Goal: Find specific page/section: Find specific page/section

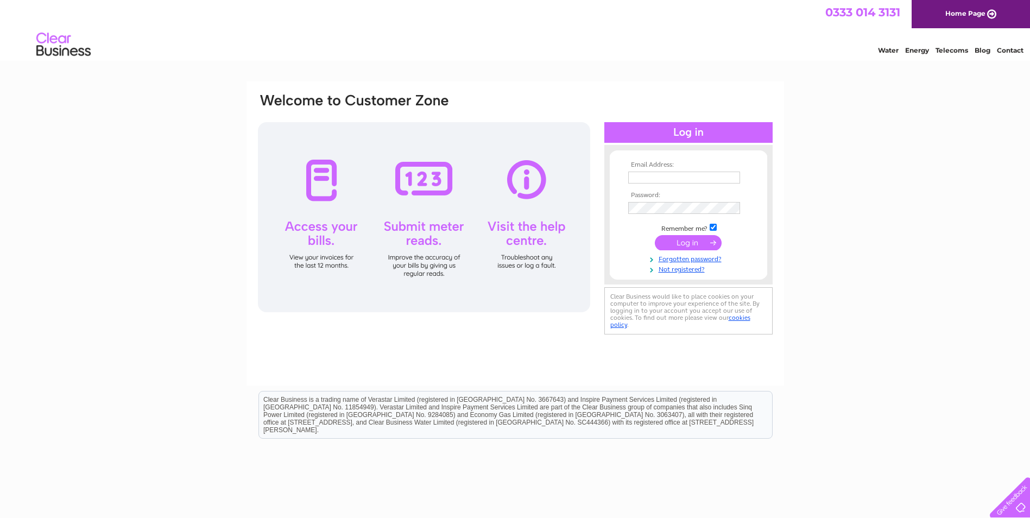
type input "[PERSON_NAME][EMAIL_ADDRESS][PERSON_NAME][DOMAIN_NAME][PERSON_NAME]"
click at [678, 241] on input "submit" at bounding box center [688, 242] width 67 height 15
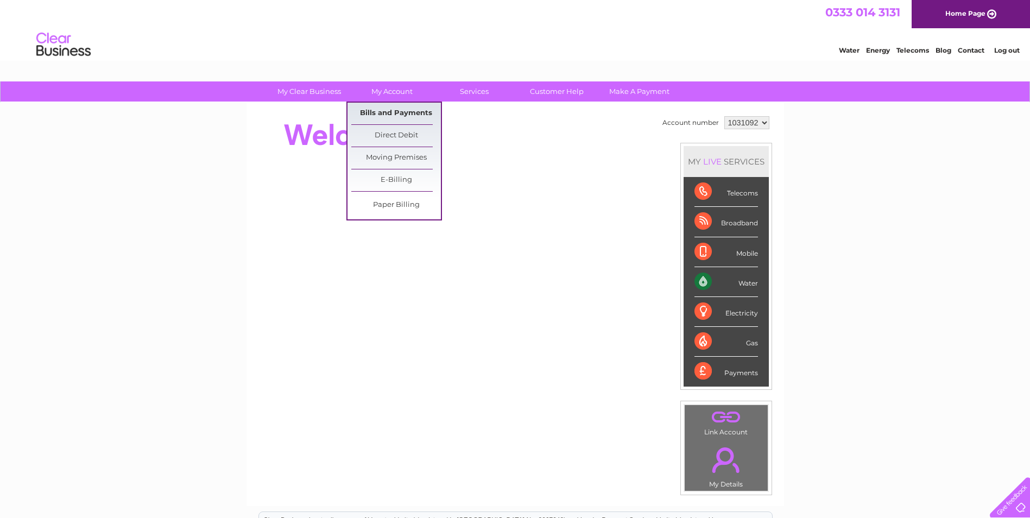
click at [401, 112] on link "Bills and Payments" at bounding box center [396, 114] width 90 height 22
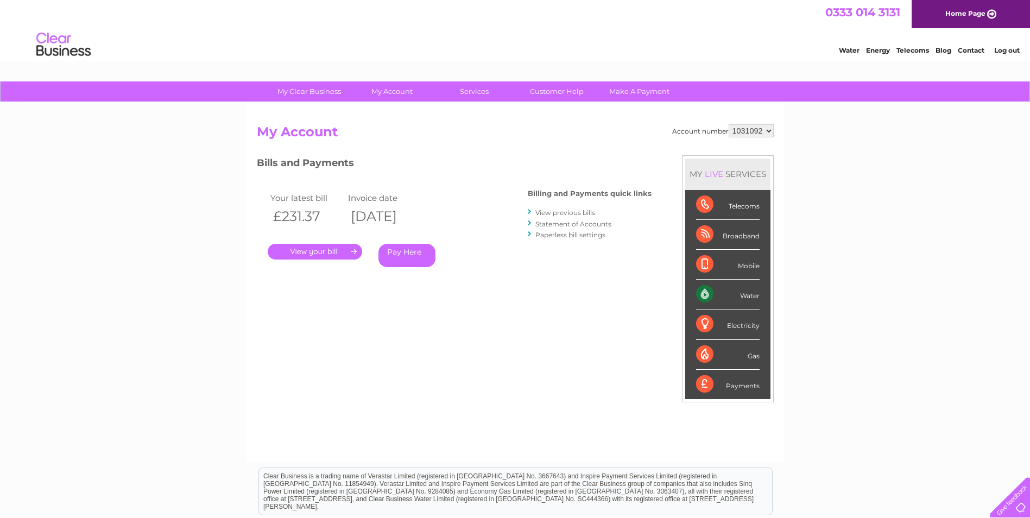
click at [321, 253] on link "." at bounding box center [315, 252] width 94 height 16
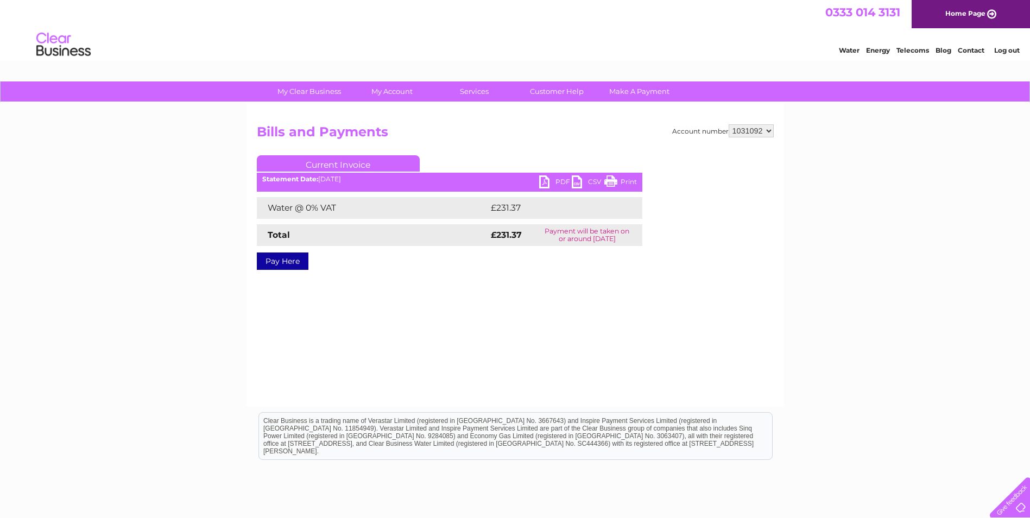
click at [541, 179] on link "PDF" at bounding box center [555, 183] width 33 height 16
